Goal: Check status: Check status

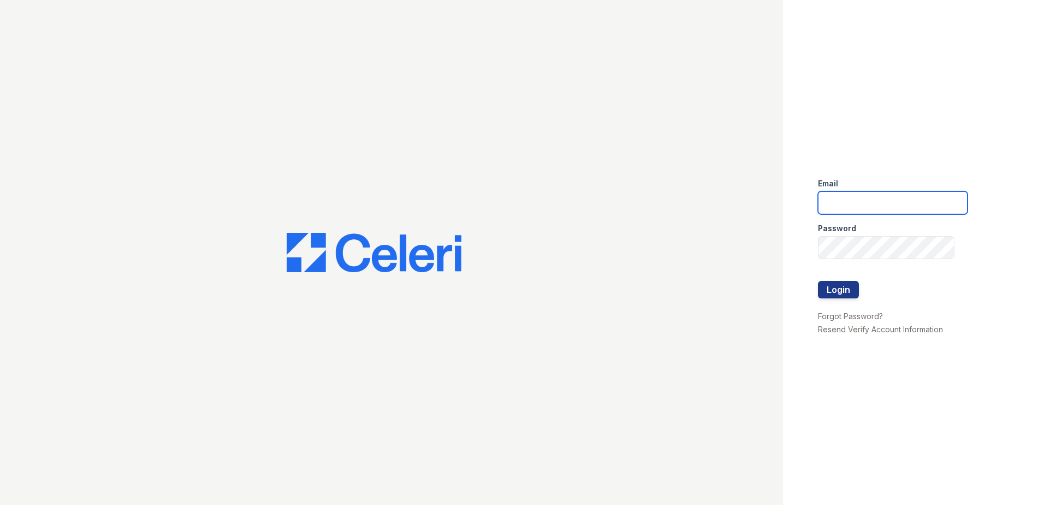
click at [832, 197] on input "email" at bounding box center [893, 202] width 150 height 23
type input "lawilliams@trinity-pm.com"
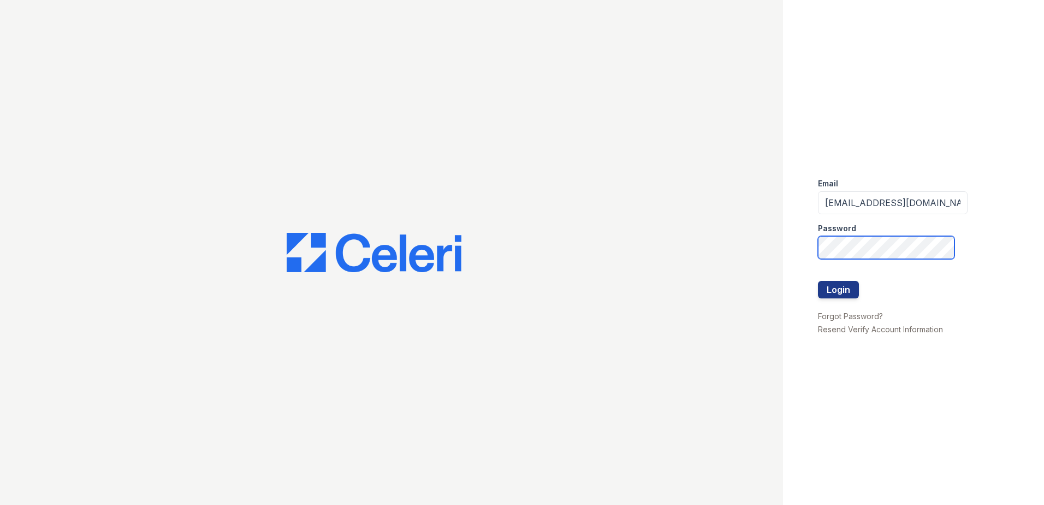
click at [818, 281] on button "Login" at bounding box center [838, 289] width 41 height 17
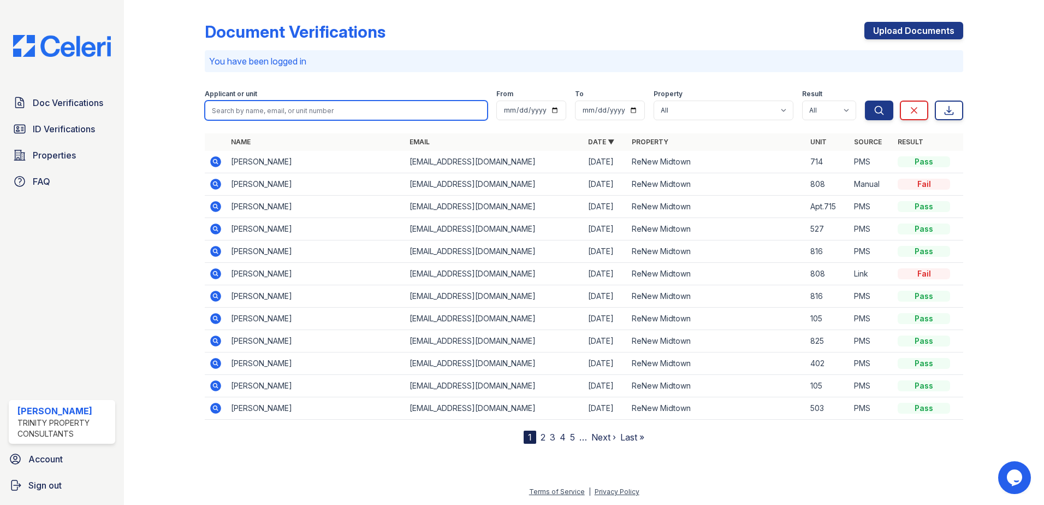
click at [248, 109] on input "search" at bounding box center [346, 110] width 283 height 20
click at [283, 109] on input "search" at bounding box center [346, 110] width 283 height 20
type input "maya"
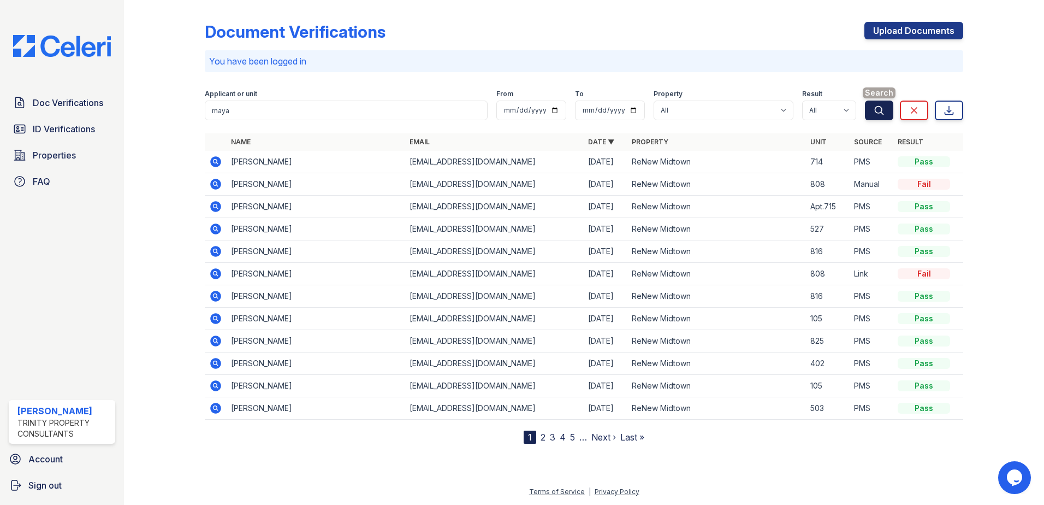
drag, startPoint x: 875, startPoint y: 124, endPoint x: 876, endPoint y: 116, distance: 7.7
click at [874, 123] on form "Applicant or unit maya From To Property All ReNew Midtown Result All Pass Cauti…" at bounding box center [584, 103] width 758 height 44
click at [876, 114] on icon "submit" at bounding box center [879, 110] width 11 height 11
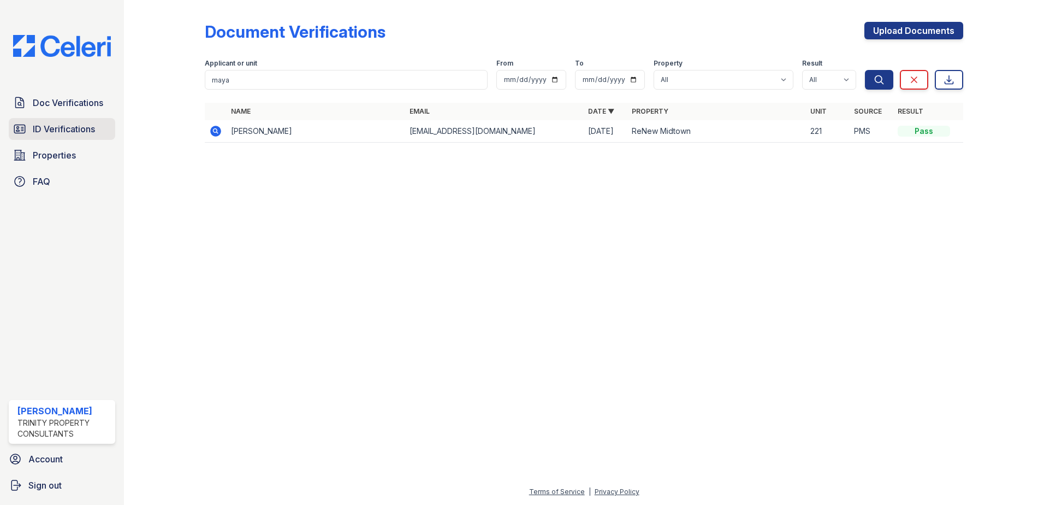
click at [78, 125] on span "ID Verifications" at bounding box center [64, 128] width 62 height 13
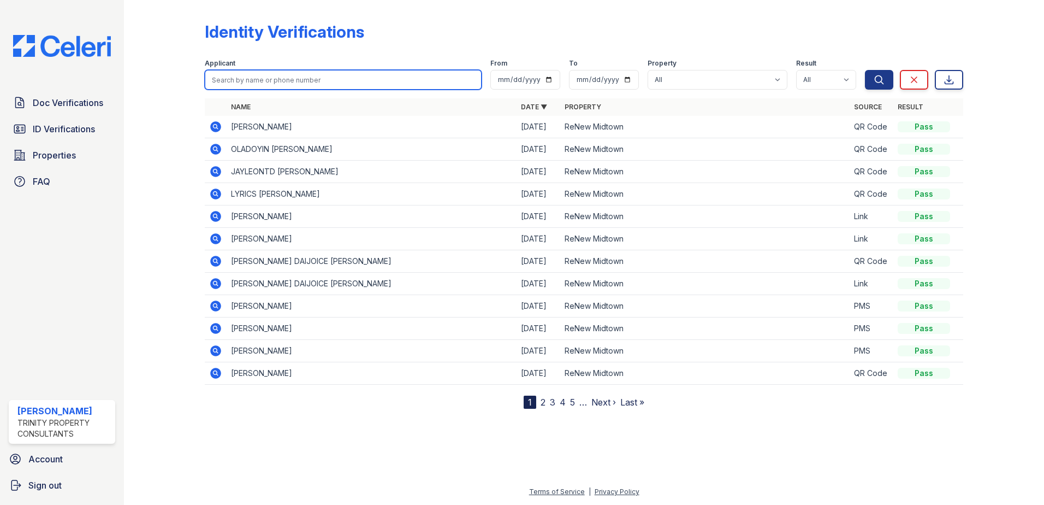
click at [314, 78] on input "search" at bounding box center [343, 80] width 277 height 20
type input "maya"
click at [865, 70] on button "Search" at bounding box center [879, 80] width 28 height 20
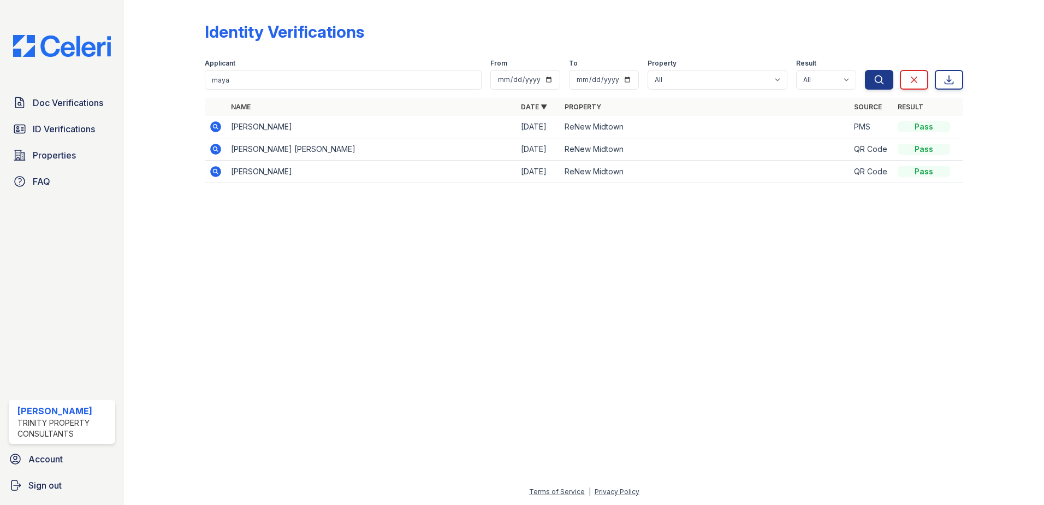
click at [215, 123] on icon at bounding box center [215, 126] width 11 height 11
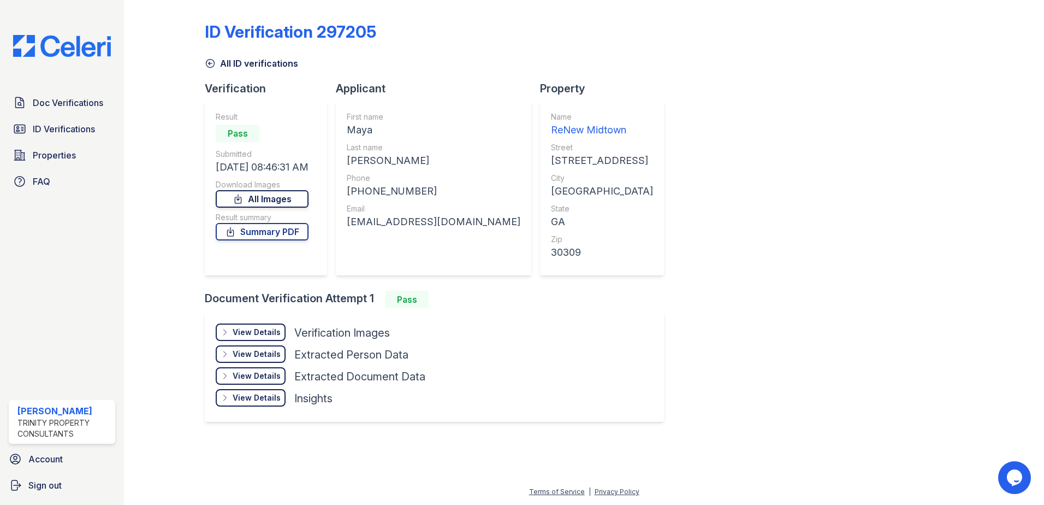
click at [278, 201] on link "All Images" at bounding box center [262, 198] width 93 height 17
click at [821, 454] on div "ID Verification 297205 All ID verifications Verification Result Pass Submitted …" at bounding box center [583, 227] width 885 height 454
click at [260, 335] on div "View Details" at bounding box center [257, 332] width 48 height 11
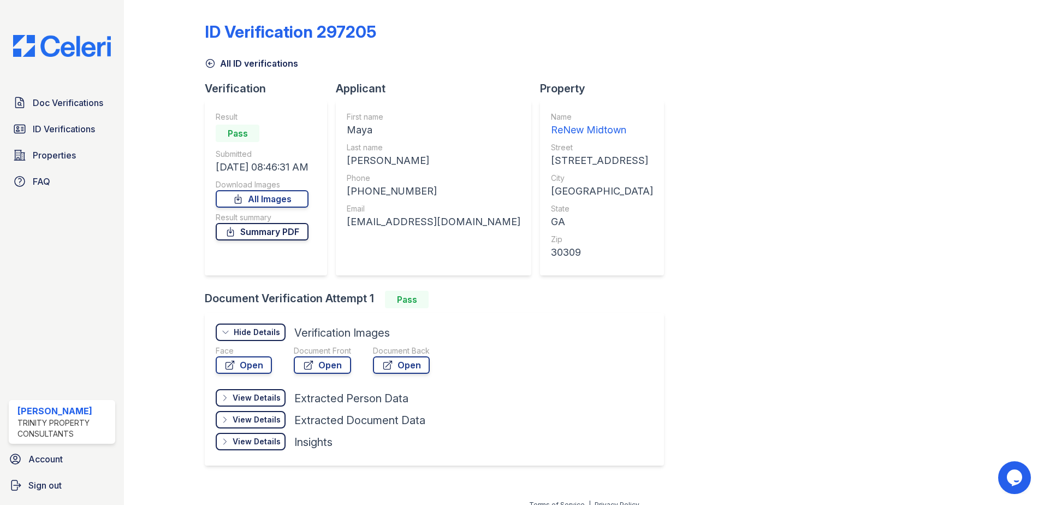
click at [240, 224] on link "Summary PDF" at bounding box center [262, 231] width 93 height 17
click at [242, 229] on link "Summary PDF" at bounding box center [262, 231] width 93 height 17
drag, startPoint x: 905, startPoint y: 437, endPoint x: 911, endPoint y: 428, distance: 10.9
click at [910, 430] on div "ID Verification 297205 All ID verifications Verification Result Pass Submitted …" at bounding box center [584, 242] width 758 height 476
